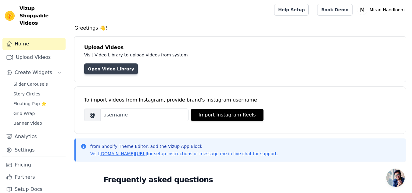
click at [110, 68] on link "Open Video Library" at bounding box center [111, 68] width 54 height 11
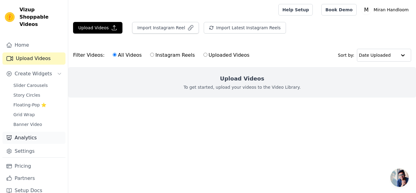
scroll to position [1, 0]
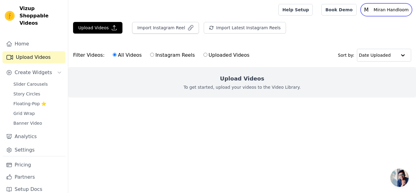
click at [392, 10] on p "Miran Handloom" at bounding box center [391, 9] width 40 height 11
click at [366, 25] on link "Settings" at bounding box center [382, 25] width 59 height 11
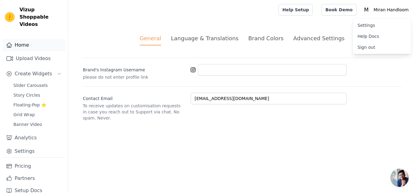
click at [21, 39] on link "Home" at bounding box center [33, 45] width 63 height 12
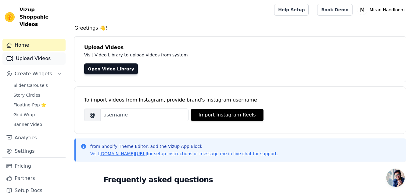
click at [36, 52] on link "Upload Videos" at bounding box center [33, 58] width 63 height 12
click at [34, 52] on link "Upload Videos" at bounding box center [33, 58] width 63 height 12
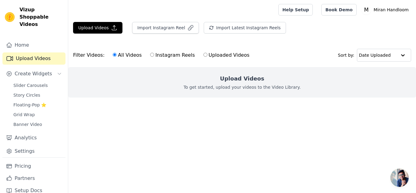
click at [243, 80] on h2 "Upload Videos" at bounding box center [242, 78] width 44 height 9
click at [96, 27] on button "Upload Videos" at bounding box center [97, 28] width 49 height 12
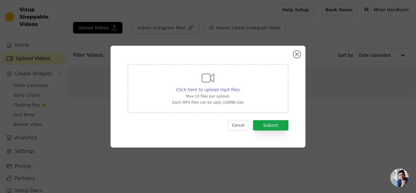
click at [201, 88] on span "Click here to upload mp4 files" at bounding box center [208, 89] width 64 height 5
click at [240, 87] on input "Click here to upload mp4 files Max 10 files per upload. Each MP4 files can be u…" at bounding box center [240, 86] width 0 height 0
click at [297, 55] on button "Close modal" at bounding box center [296, 54] width 7 height 7
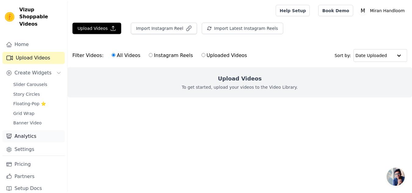
scroll to position [1, 0]
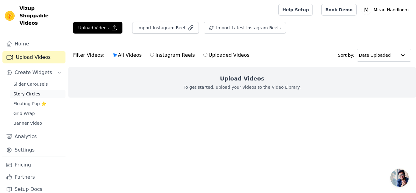
click at [27, 91] on span "Story Circles" at bounding box center [26, 94] width 27 height 6
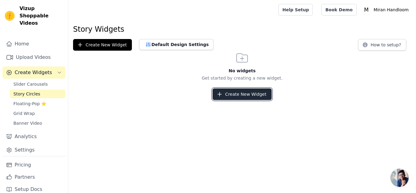
click at [244, 91] on button "Create New Widget" at bounding box center [242, 94] width 59 height 12
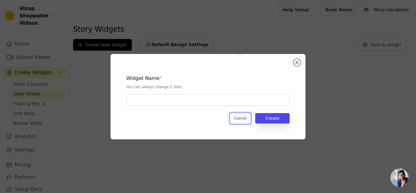
click at [245, 120] on button "Cancel" at bounding box center [240, 118] width 20 height 10
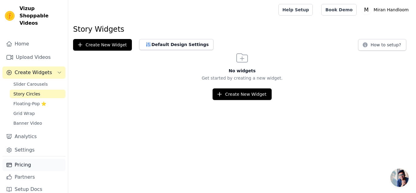
click at [27, 159] on link "Pricing" at bounding box center [33, 165] width 63 height 12
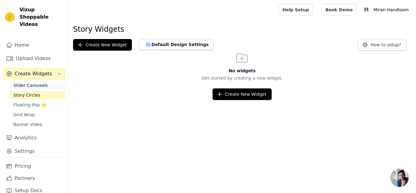
click at [28, 82] on span "Slider Carousels" at bounding box center [30, 85] width 34 height 6
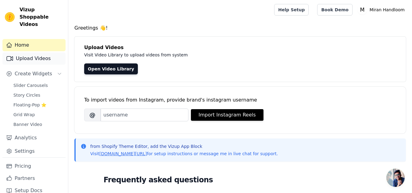
click at [34, 52] on link "Upload Videos" at bounding box center [33, 58] width 63 height 12
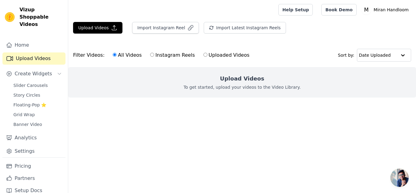
click at [150, 54] on input "Instagram Reels" at bounding box center [152, 55] width 4 height 4
radio input "true"
click at [168, 27] on button "Import Instagram Reel" at bounding box center [165, 28] width 67 height 12
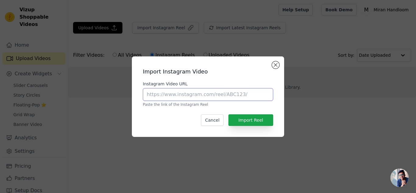
click at [164, 93] on input "Instagram Video URL" at bounding box center [208, 94] width 130 height 13
click at [274, 63] on button "Close modal" at bounding box center [275, 64] width 7 height 7
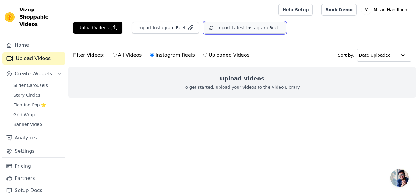
click at [233, 28] on button "Import Latest Instagram Reels" at bounding box center [245, 28] width 82 height 12
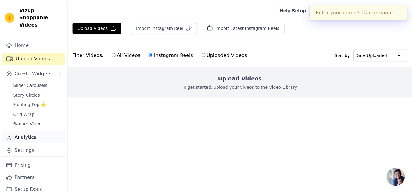
scroll to position [1, 0]
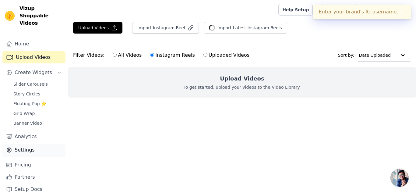
click at [24, 144] on link "Settings" at bounding box center [33, 150] width 63 height 12
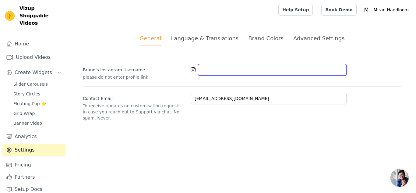
click at [218, 69] on input "Brand's Instagram Username" at bounding box center [272, 70] width 149 height 12
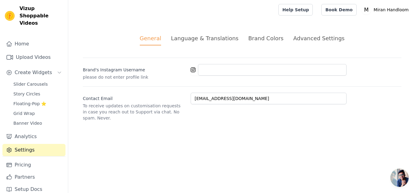
click at [193, 71] on icon at bounding box center [193, 69] width 5 height 5
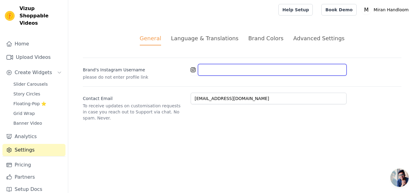
click at [218, 69] on input "Brand's Instagram Username" at bounding box center [272, 70] width 149 height 12
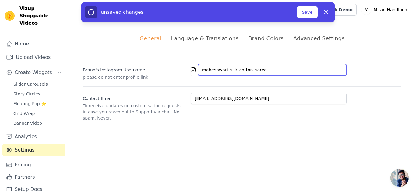
type input "maheshwari_silk_cotton_saree"
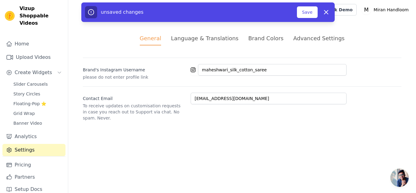
click at [385, 39] on ul "General Language & Translations Brand Colors Advanced Settings" at bounding box center [242, 39] width 319 height 11
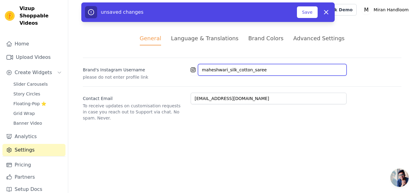
click at [268, 69] on input "maheshwari_silk_cotton_saree" at bounding box center [272, 70] width 149 height 12
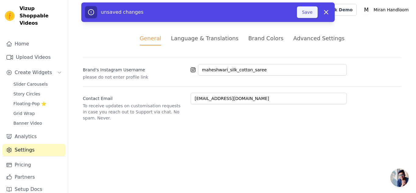
click at [312, 11] on button "Save" at bounding box center [307, 12] width 21 height 12
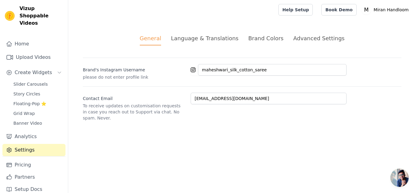
click at [210, 39] on div "Language & Translations" at bounding box center [205, 38] width 68 height 8
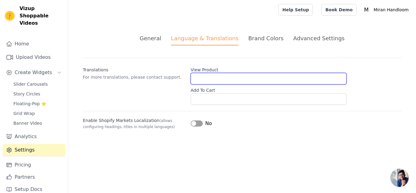
click at [204, 78] on input "View Product" at bounding box center [269, 79] width 156 height 12
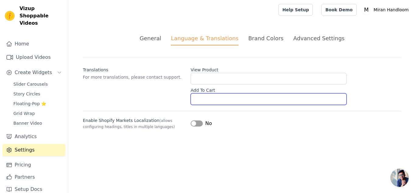
click at [216, 98] on input "Add To Cart" at bounding box center [269, 99] width 156 height 12
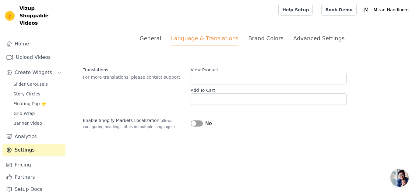
click at [271, 37] on div "Brand Colors" at bounding box center [265, 38] width 35 height 8
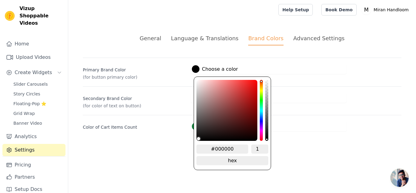
click at [196, 68] on div at bounding box center [196, 69] width 8 height 8
click at [261, 129] on div "hue channel" at bounding box center [261, 110] width 3 height 61
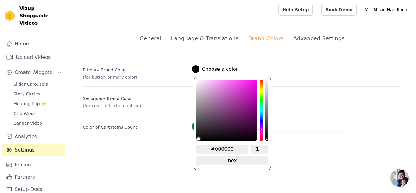
drag, startPoint x: 260, startPoint y: 133, endPoint x: 262, endPoint y: 130, distance: 3.7
click at [262, 130] on div "hue channel" at bounding box center [261, 110] width 3 height 61
drag, startPoint x: 236, startPoint y: 149, endPoint x: 209, endPoint y: 148, distance: 26.8
click at [209, 148] on input "#000000" at bounding box center [223, 148] width 52 height 9
paste input "FA17B8"
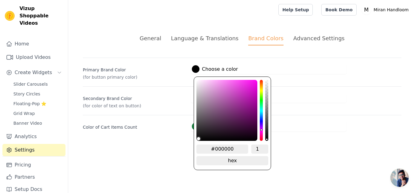
type input "#000000"
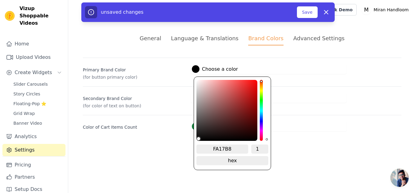
click at [235, 149] on input "FA17B8" at bounding box center [223, 148] width 52 height 9
type input "FA17B8"
click at [250, 164] on div "FA17B8 1 hex change to rgb" at bounding box center [233, 155] width 72 height 23
click at [208, 69] on label "#000000 Choose a color" at bounding box center [215, 69] width 46 height 8
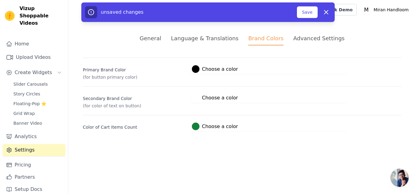
click at [208, 69] on label "#000000 Choose a color" at bounding box center [215, 69] width 46 height 8
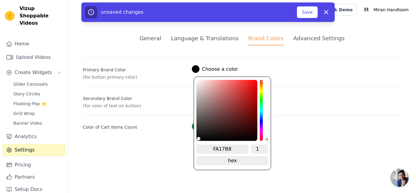
click at [237, 148] on input "FA17B8" at bounding box center [223, 148] width 52 height 9
type input "#000000"
type input "#000000fc"
type input "0.99"
click at [265, 150] on input "0.99" at bounding box center [259, 148] width 17 height 9
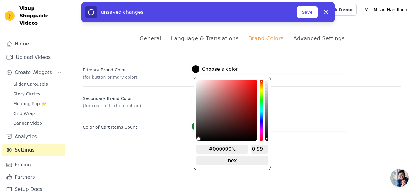
drag, startPoint x: 239, startPoint y: 148, endPoint x: 208, endPoint y: 147, distance: 31.1
click at [208, 147] on input "#000000fc" at bounding box center [223, 148] width 52 height 9
paste input "FA17B8"
type input "#000000"
type input "FA17B8"
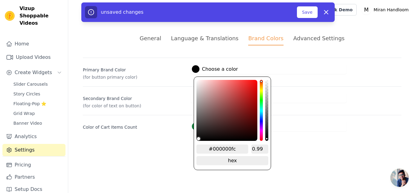
type input "1"
click at [214, 147] on input "FA17B8" at bounding box center [223, 148] width 52 height 9
type input "#fa17b8"
type input "#FA17B8"
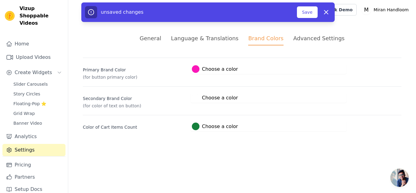
click at [295, 105] on div "Secondary Brand Color (for color of text on button) #ffffff Choose a color #fff…" at bounding box center [242, 97] width 319 height 23
click at [307, 11] on button "Save" at bounding box center [307, 12] width 21 height 12
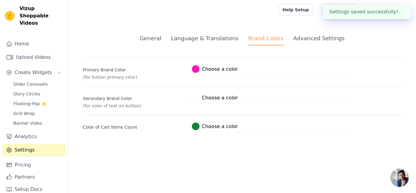
click at [304, 36] on div "Advanced Settings" at bounding box center [318, 38] width 51 height 8
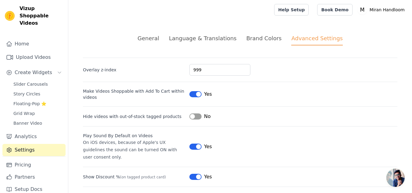
click at [159, 37] on div "General" at bounding box center [148, 38] width 22 height 8
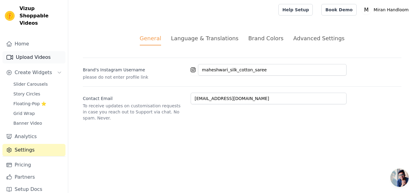
click at [23, 52] on link "Upload Videos" at bounding box center [33, 57] width 63 height 12
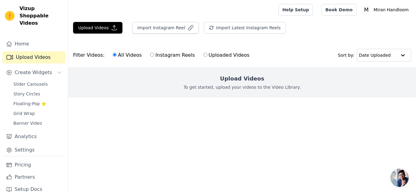
click at [241, 79] on h2 "Upload Videos" at bounding box center [242, 78] width 44 height 9
click at [147, 25] on button "Import Instagram Reel" at bounding box center [165, 28] width 67 height 12
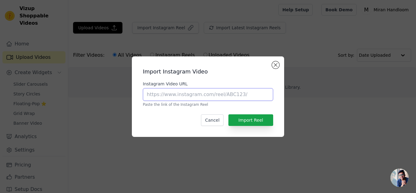
click at [181, 96] on input "Instagram Video URL" at bounding box center [208, 94] width 130 height 13
click at [275, 66] on button "Close modal" at bounding box center [275, 64] width 7 height 7
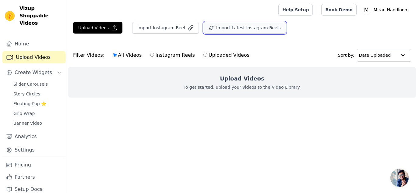
click at [224, 29] on button "Import Latest Instagram Reels" at bounding box center [245, 28] width 82 height 12
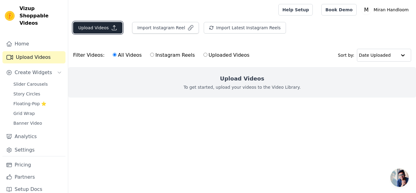
click at [95, 26] on button "Upload Videos" at bounding box center [97, 28] width 49 height 12
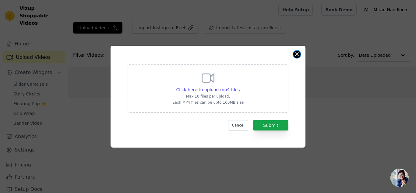
click at [295, 53] on button "Close modal" at bounding box center [296, 54] width 7 height 7
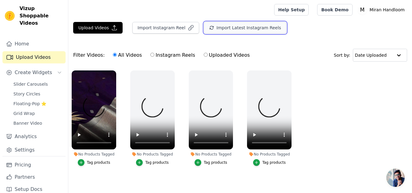
click at [237, 27] on button "Import Latest Instagram Reels" at bounding box center [245, 28] width 82 height 12
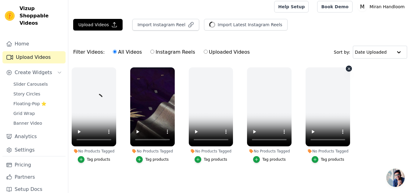
scroll to position [6, 0]
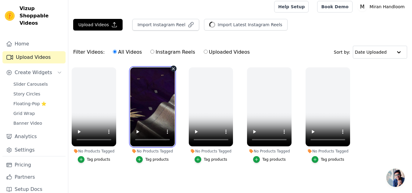
click at [151, 98] on video at bounding box center [152, 106] width 44 height 79
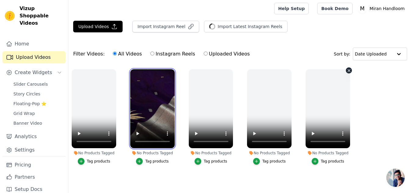
scroll to position [0, 0]
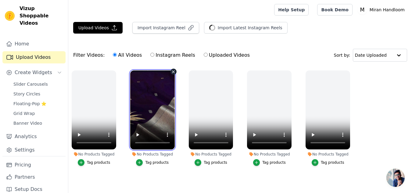
click at [158, 111] on video at bounding box center [152, 109] width 44 height 79
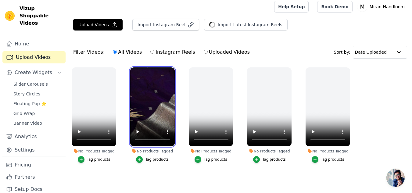
scroll to position [6, 0]
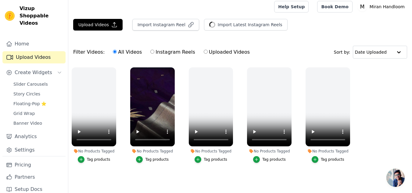
click at [148, 157] on div "Tag products" at bounding box center [156, 159] width 23 height 5
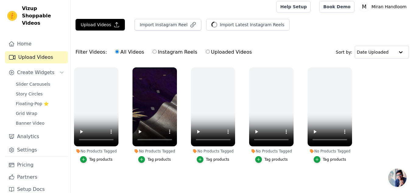
scroll to position [0, 0]
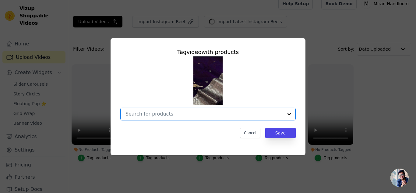
click at [203, 115] on input "No Products Tagged Tag video with products Option undefined, selected. Select i…" at bounding box center [205, 114] width 158 height 6
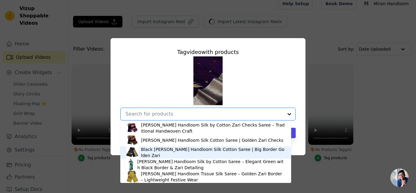
click at [193, 152] on div "Black Maheshwari Handloom Silk Cotton Saree | Big Border Golden Zari" at bounding box center [213, 152] width 144 height 12
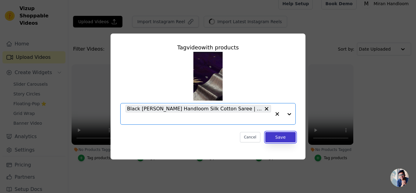
click at [284, 137] on button "Save" at bounding box center [280, 137] width 30 height 10
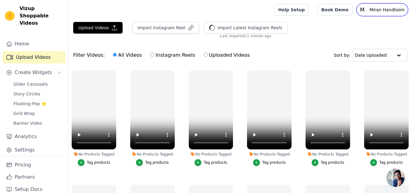
click at [380, 9] on p "Miran Handloom" at bounding box center [387, 9] width 40 height 11
click at [364, 46] on link "Sign out" at bounding box center [377, 47] width 59 height 11
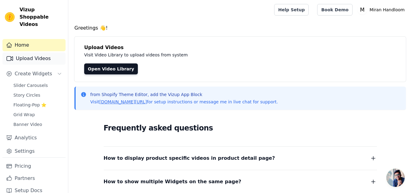
click at [35, 52] on link "Upload Videos" at bounding box center [33, 58] width 63 height 12
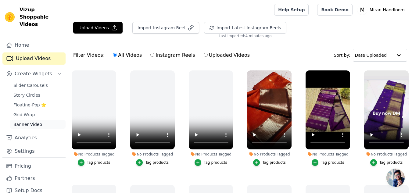
click at [25, 121] on span "Banner Video" at bounding box center [27, 124] width 29 height 6
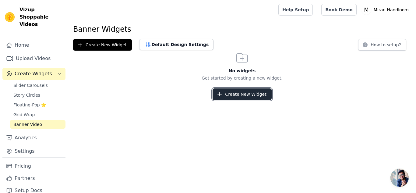
click at [245, 95] on button "Create New Widget" at bounding box center [242, 94] width 59 height 12
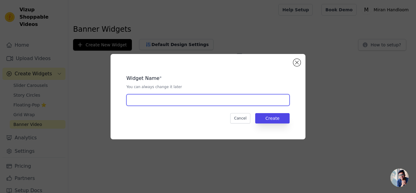
click at [181, 101] on input "text" at bounding box center [207, 100] width 163 height 12
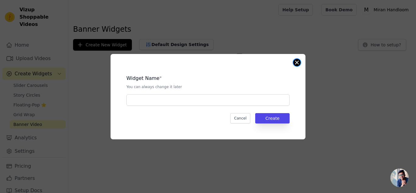
click at [299, 61] on button "Close modal" at bounding box center [296, 62] width 7 height 7
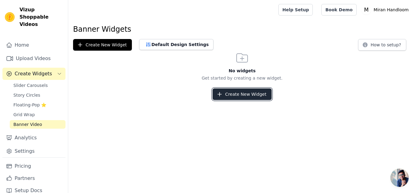
click at [253, 97] on button "Create New Widget" at bounding box center [242, 94] width 59 height 12
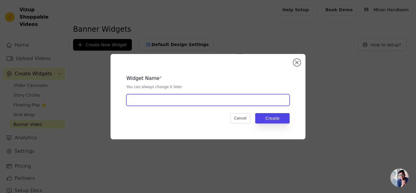
click at [169, 101] on input "text" at bounding box center [207, 100] width 163 height 12
type input "1"
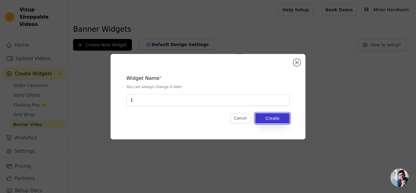
click at [272, 117] on button "Create" at bounding box center [272, 118] width 34 height 10
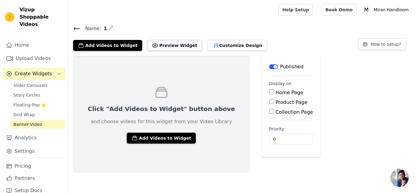
click at [162, 44] on button "Preview Widget" at bounding box center [174, 45] width 55 height 11
click at [269, 91] on input "Home Page" at bounding box center [271, 91] width 5 height 5
checkbox input "true"
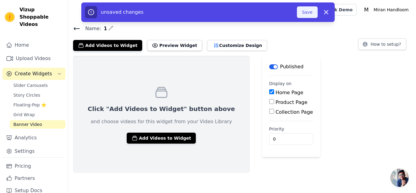
click at [304, 12] on button "Save" at bounding box center [307, 12] width 21 height 12
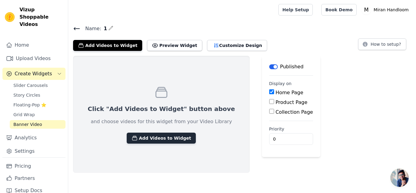
click at [154, 137] on button "Add Videos to Widget" at bounding box center [161, 138] width 69 height 11
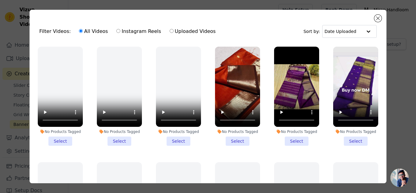
click at [350, 138] on li "No Products Tagged Select" at bounding box center [355, 96] width 45 height 99
click at [0, 0] on input "No Products Tagged Select" at bounding box center [0, 0] width 0 height 0
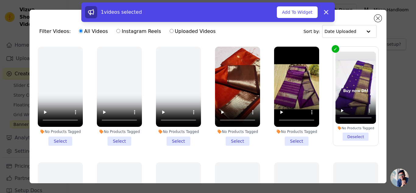
click at [235, 139] on li "No Products Tagged Select" at bounding box center [237, 96] width 45 height 99
click at [0, 0] on input "No Products Tagged Select" at bounding box center [0, 0] width 0 height 0
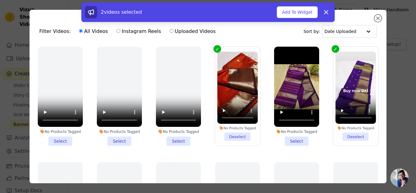
click at [295, 139] on li "No Products Tagged Select" at bounding box center [296, 96] width 45 height 99
click at [0, 0] on input "No Products Tagged Select" at bounding box center [0, 0] width 0 height 0
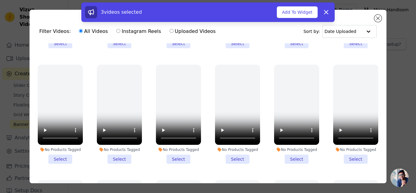
scroll to position [203, 0]
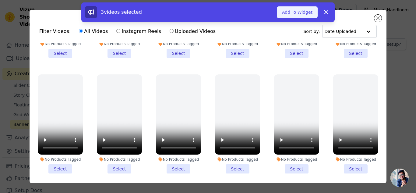
click at [299, 10] on button "Add To Widget" at bounding box center [297, 12] width 41 height 12
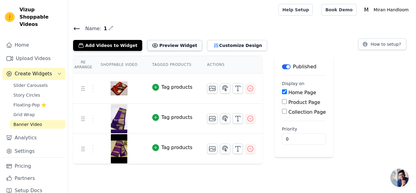
click at [163, 45] on button "Preview Widget" at bounding box center [174, 45] width 55 height 11
click at [38, 82] on span "Slider Carousels" at bounding box center [30, 85] width 34 height 6
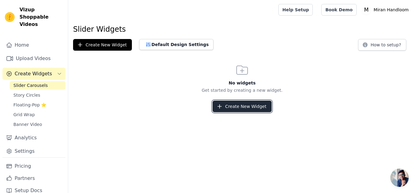
click at [249, 108] on button "Create New Widget" at bounding box center [242, 107] width 59 height 12
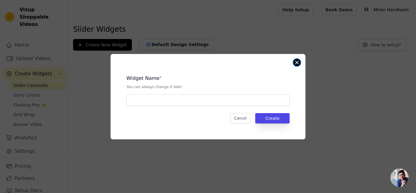
click at [296, 65] on button "Close modal" at bounding box center [296, 62] width 7 height 7
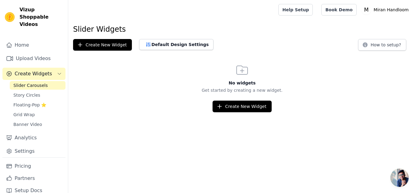
click at [57, 71] on icon "Sidebar" at bounding box center [59, 73] width 5 height 5
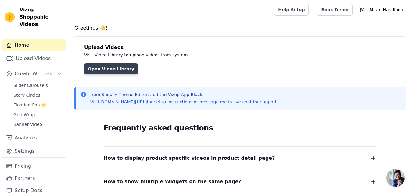
click at [104, 65] on link "Open Video Library" at bounding box center [111, 68] width 54 height 11
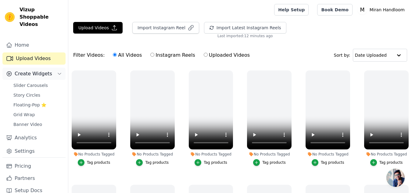
click at [57, 71] on icon "Sidebar" at bounding box center [59, 73] width 5 height 5
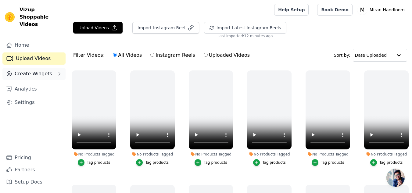
click at [53, 68] on button "Create Widgets" at bounding box center [33, 74] width 63 height 12
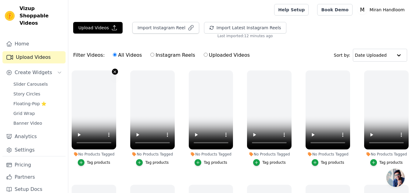
click at [115, 69] on icon "button" at bounding box center [114, 71] width 5 height 5
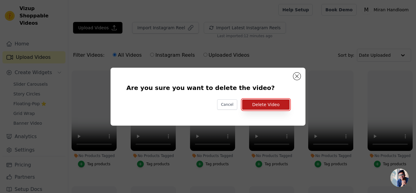
click at [272, 105] on button "Delete Video" at bounding box center [266, 104] width 48 height 10
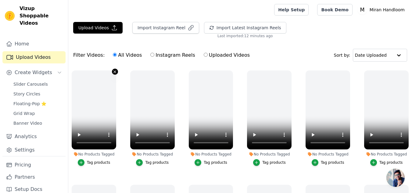
click at [113, 71] on icon "button" at bounding box center [114, 71] width 5 height 5
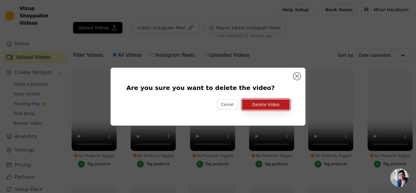
click at [272, 102] on button "Delete Video" at bounding box center [266, 104] width 48 height 10
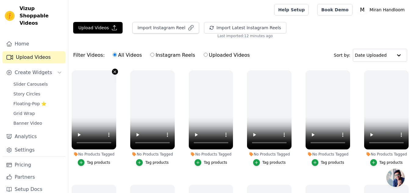
click at [112, 70] on icon "button" at bounding box center [114, 71] width 5 height 5
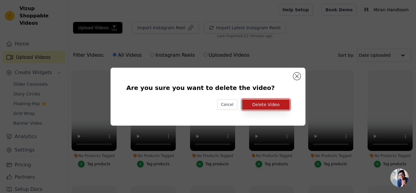
click at [275, 105] on button "Delete Video" at bounding box center [266, 104] width 48 height 10
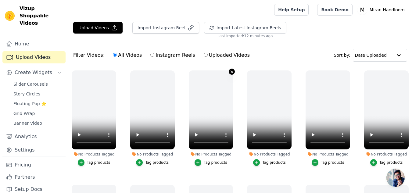
click at [231, 72] on icon "button" at bounding box center [231, 71] width 5 height 5
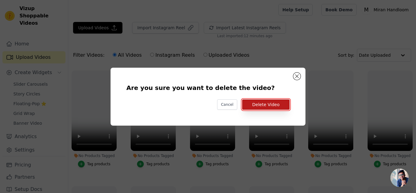
click at [277, 104] on button "Delete Video" at bounding box center [266, 104] width 48 height 10
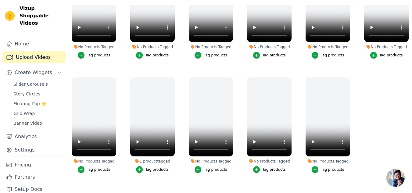
scroll to position [397, 0]
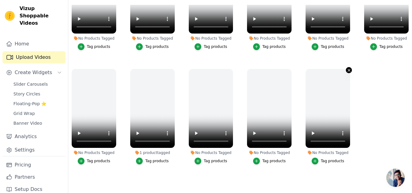
click at [347, 69] on icon "button" at bounding box center [348, 70] width 2 height 2
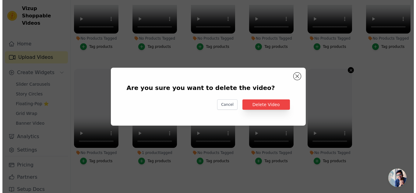
scroll to position [401, 0]
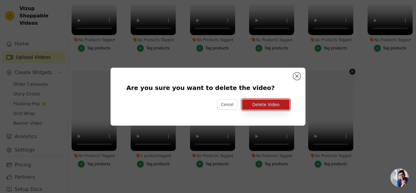
click at [279, 102] on button "Delete Video" at bounding box center [266, 104] width 48 height 10
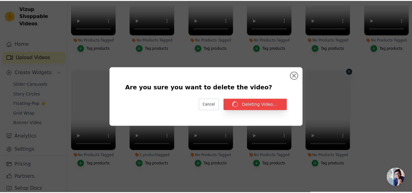
scroll to position [397, 0]
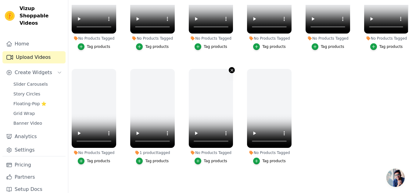
click at [229, 68] on icon "button" at bounding box center [231, 70] width 5 height 5
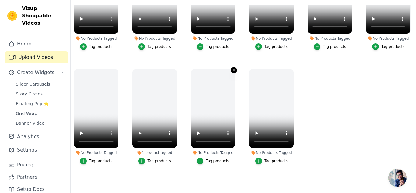
scroll to position [401, 0]
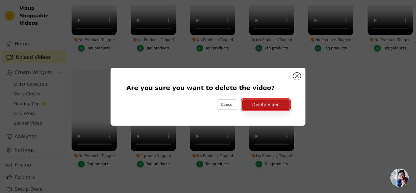
click at [263, 106] on button "Delete Video" at bounding box center [266, 104] width 48 height 10
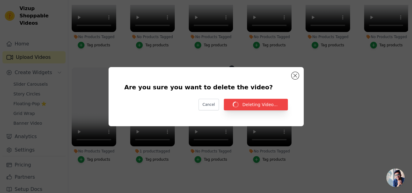
scroll to position [397, 0]
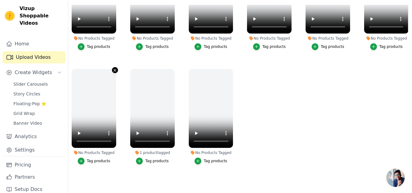
click at [114, 68] on icon "button" at bounding box center [114, 70] width 5 height 5
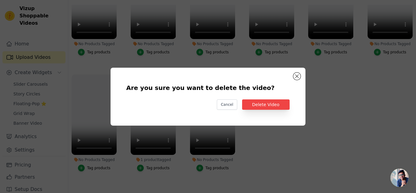
scroll to position [401, 0]
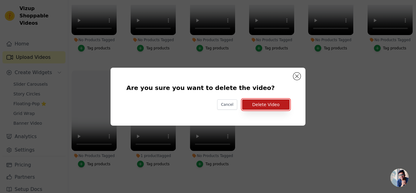
click at [276, 105] on button "Delete Video" at bounding box center [266, 104] width 48 height 10
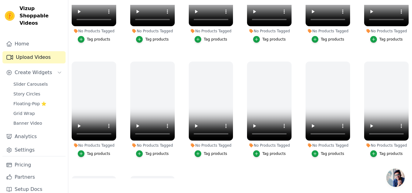
scroll to position [295, 0]
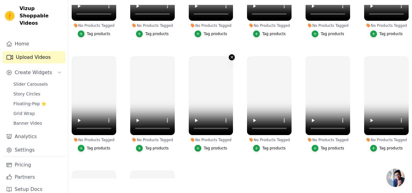
click at [231, 55] on icon "button" at bounding box center [231, 57] width 5 height 5
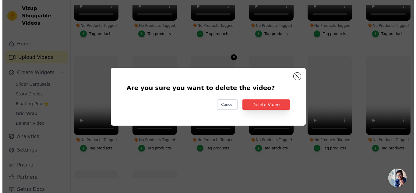
scroll to position [298, 0]
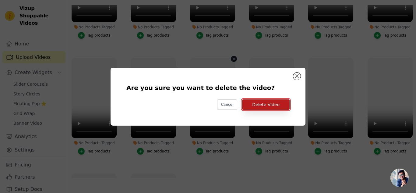
click at [267, 106] on button "Delete Video" at bounding box center [266, 104] width 48 height 10
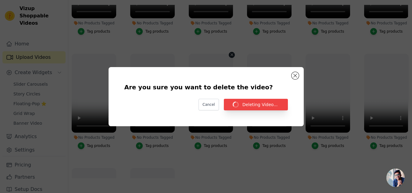
scroll to position [295, 0]
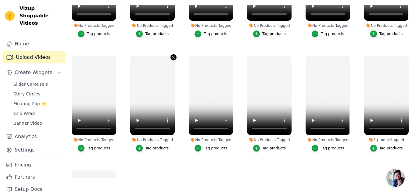
click at [172, 55] on icon "button" at bounding box center [173, 57] width 5 height 5
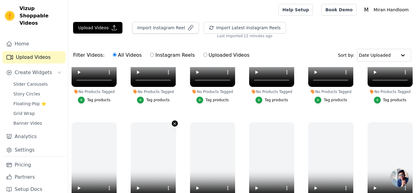
scroll to position [298, 0]
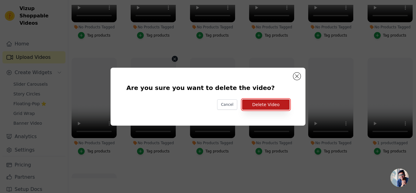
click at [261, 106] on button "Delete Video" at bounding box center [266, 104] width 48 height 10
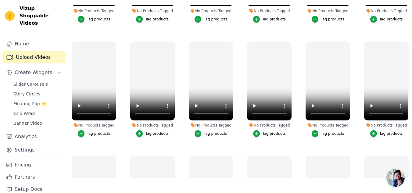
scroll to position [191, 0]
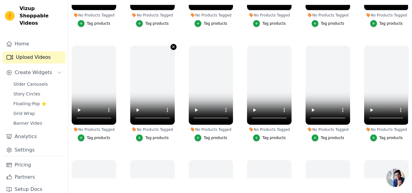
click at [172, 46] on icon "button" at bounding box center [173, 47] width 2 height 2
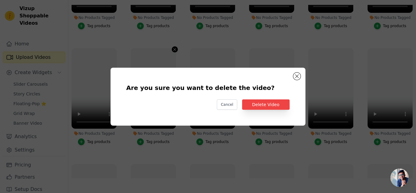
scroll to position [193, 0]
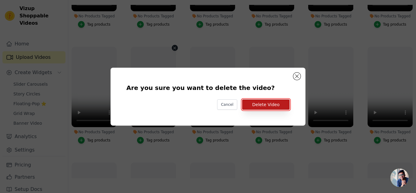
click at [257, 104] on button "Delete Video" at bounding box center [266, 104] width 48 height 10
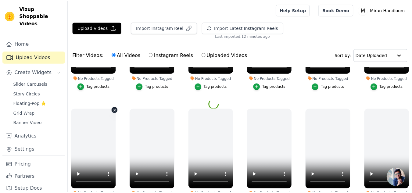
scroll to position [191, 0]
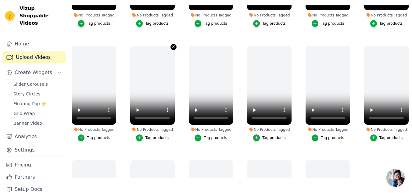
click at [172, 44] on icon "button" at bounding box center [173, 46] width 5 height 5
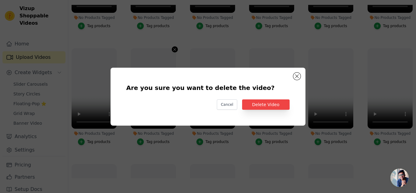
scroll to position [193, 0]
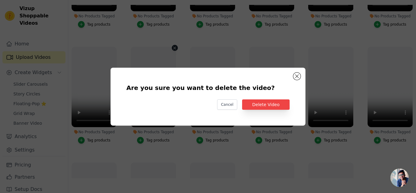
click at [252, 99] on div "Are you sure you want to delete the video? Cancel Delete Video" at bounding box center [208, 96] width 176 height 38
click at [254, 105] on button "Delete Video" at bounding box center [266, 104] width 48 height 10
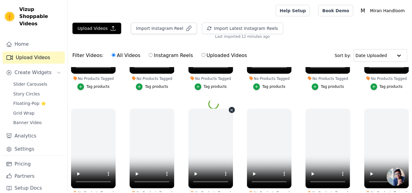
scroll to position [0, 0]
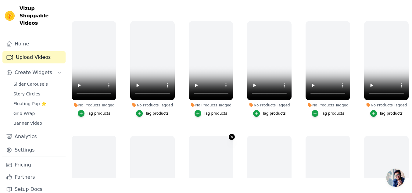
click at [230, 136] on icon "button" at bounding box center [231, 136] width 5 height 5
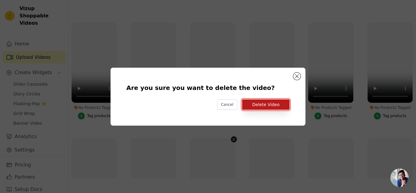
click at [261, 102] on button "Delete Video" at bounding box center [266, 104] width 48 height 10
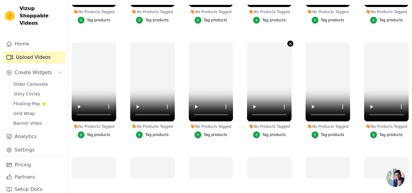
click at [289, 43] on icon "button" at bounding box center [290, 44] width 2 height 2
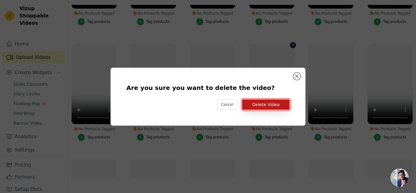
click at [279, 105] on button "Delete Video" at bounding box center [266, 104] width 48 height 10
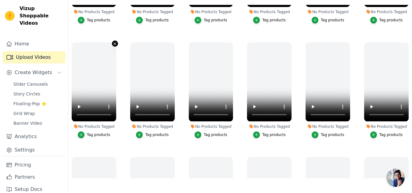
click at [114, 43] on icon "button" at bounding box center [115, 44] width 2 height 2
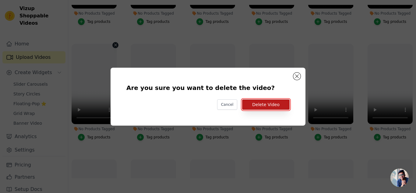
click at [261, 104] on button "Delete Video" at bounding box center [266, 104] width 48 height 10
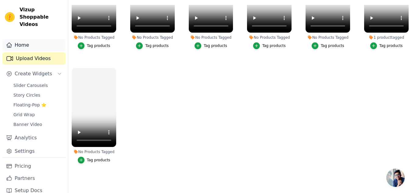
click at [22, 39] on link "Home" at bounding box center [33, 45] width 63 height 12
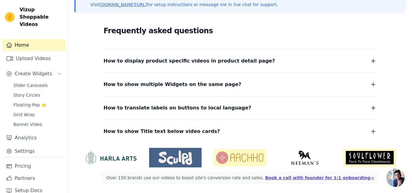
click at [18, 40] on link "Home" at bounding box center [33, 45] width 63 height 12
click at [19, 39] on link "Home" at bounding box center [33, 45] width 63 height 12
click at [9, 13] on img at bounding box center [10, 17] width 10 height 10
click at [34, 13] on span "Vizup Shoppable Videos" at bounding box center [42, 17] width 44 height 22
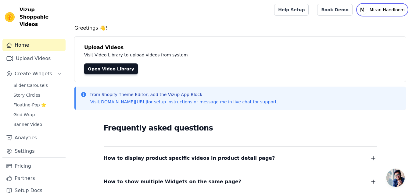
click at [376, 8] on p "Miran Handloom" at bounding box center [387, 9] width 40 height 11
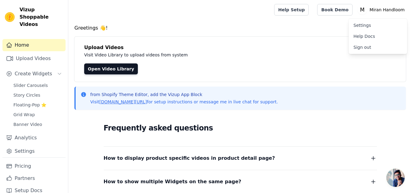
click at [364, 46] on link "Sign out" at bounding box center [377, 47] width 59 height 11
